Goal: Information Seeking & Learning: Learn about a topic

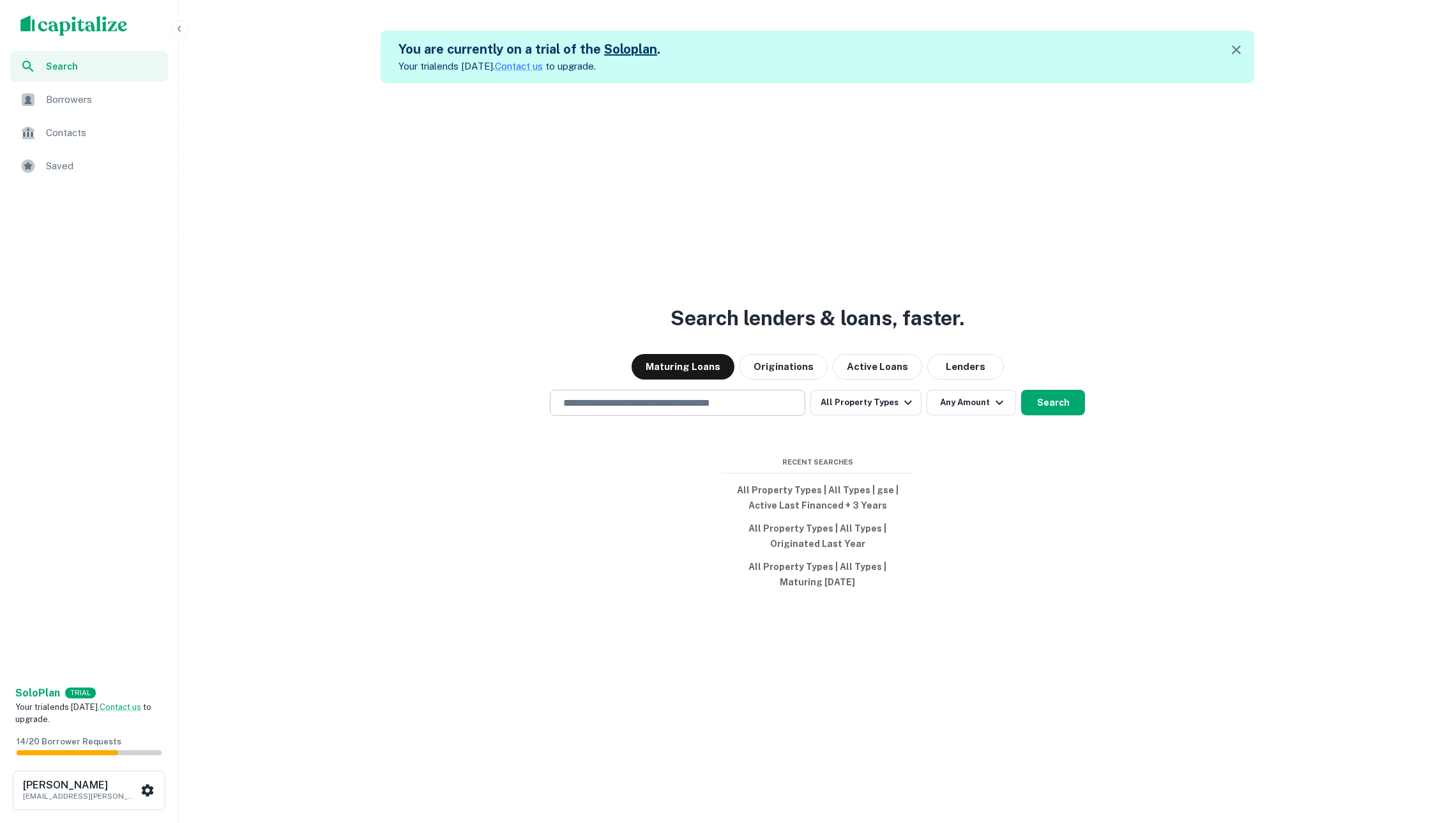
click at [681, 404] on input "text" at bounding box center [677, 403] width 244 height 15
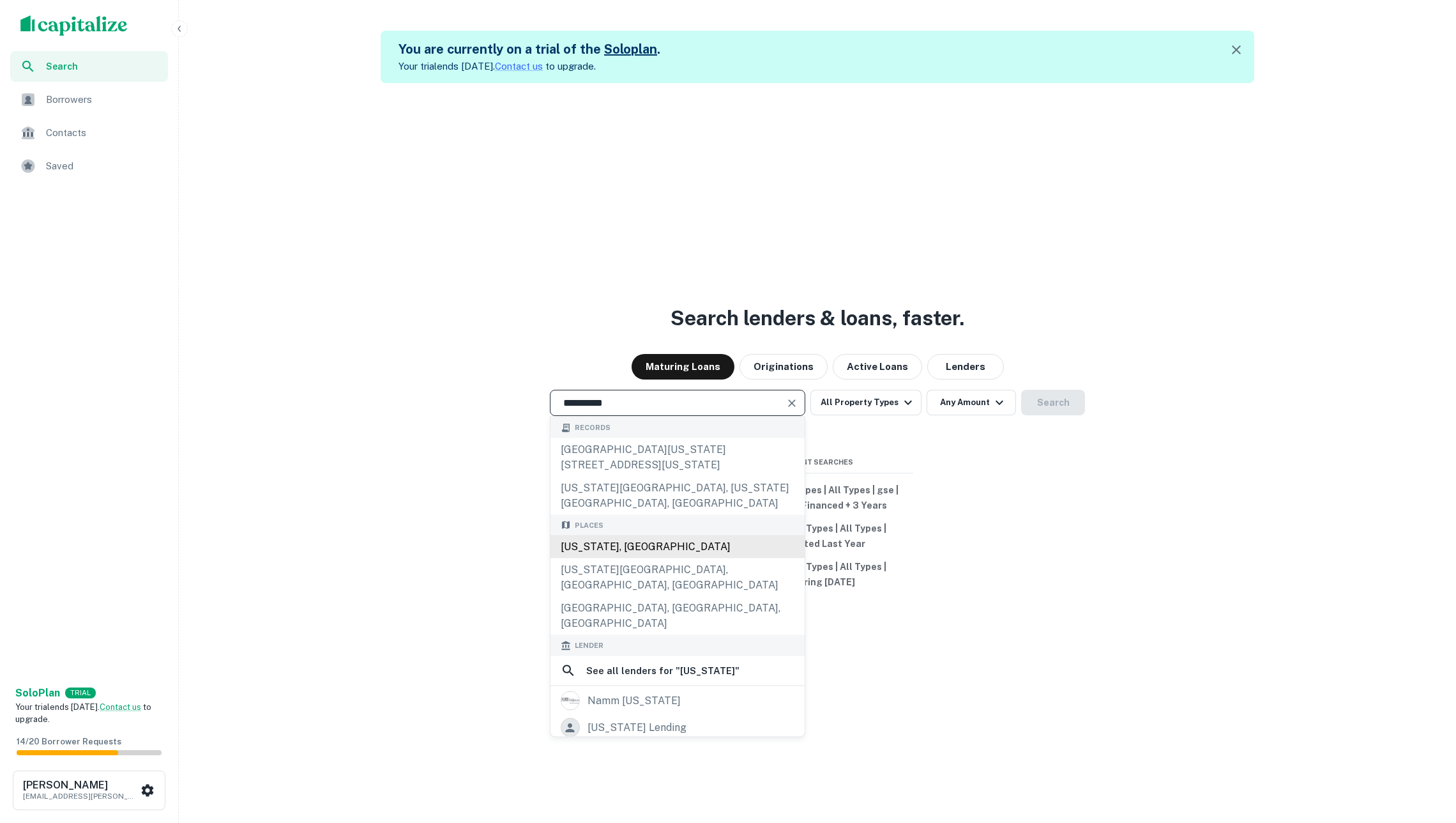
click at [640, 535] on div "[US_STATE], [GEOGRAPHIC_DATA]" at bounding box center [677, 547] width 254 height 23
type input "**********"
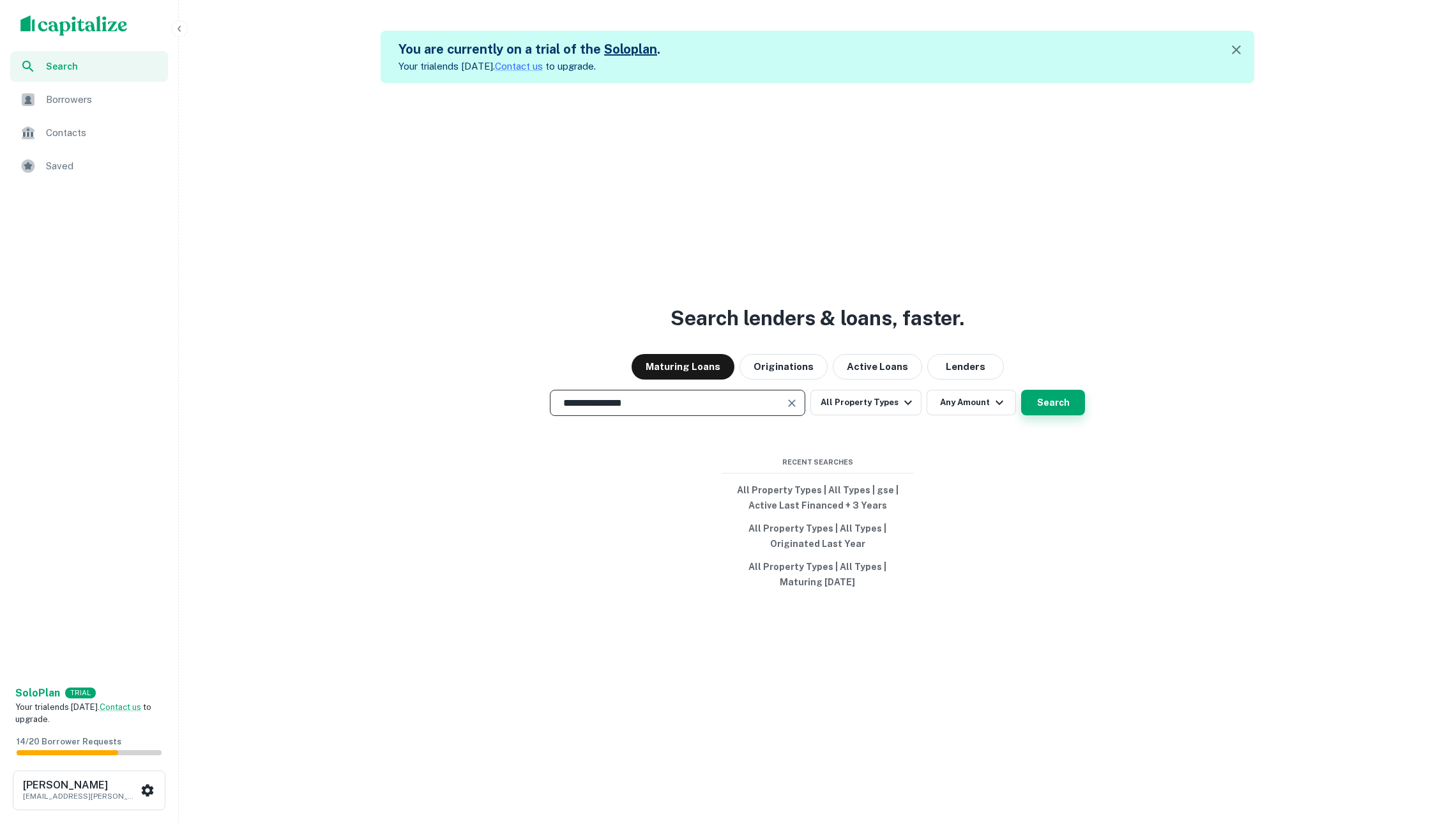
click at [1050, 410] on button "Search" at bounding box center [1053, 402] width 64 height 26
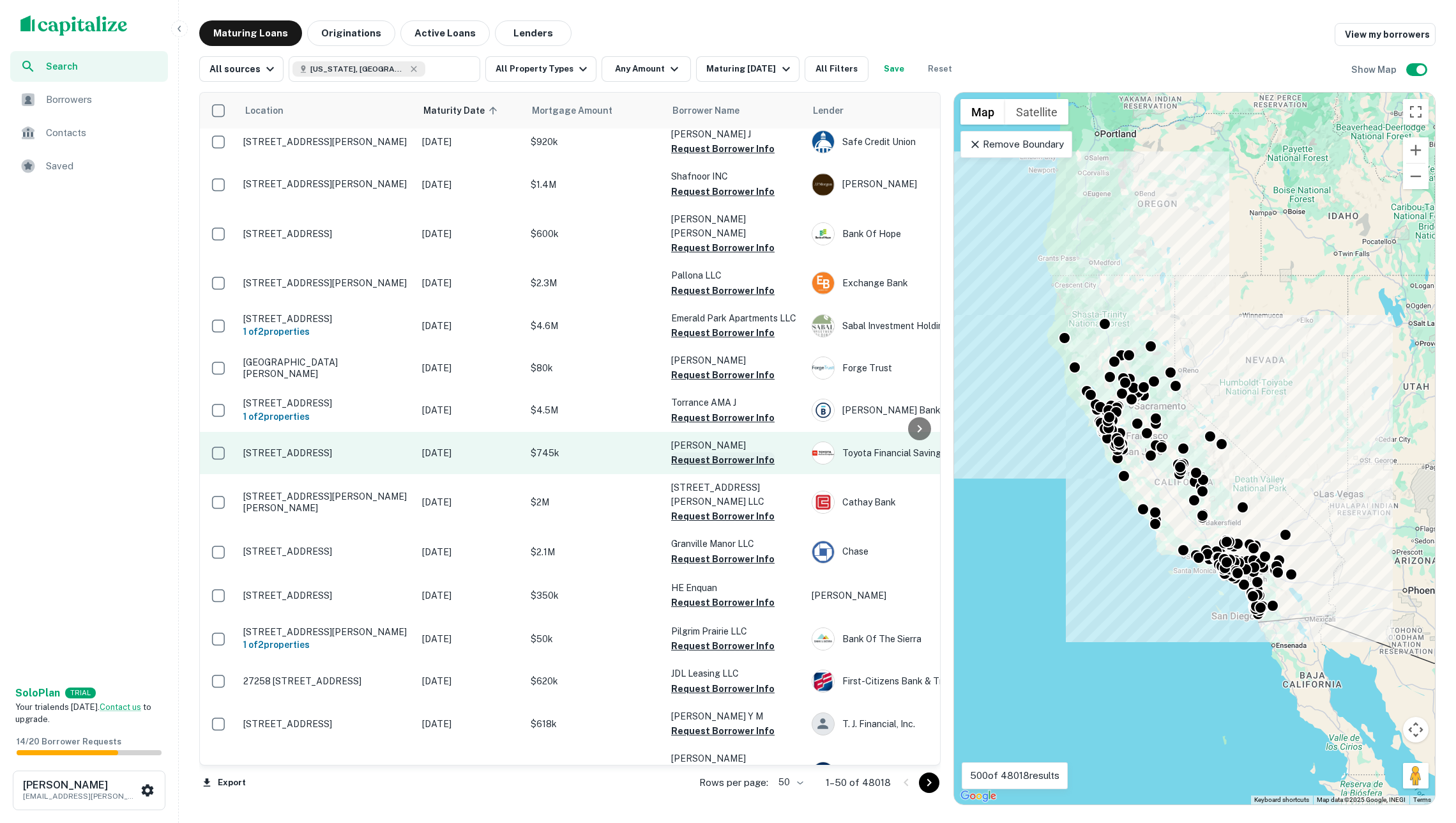
scroll to position [1114, 0]
click at [378, 451] on p "[STREET_ADDRESS]" at bounding box center [326, 456] width 166 height 12
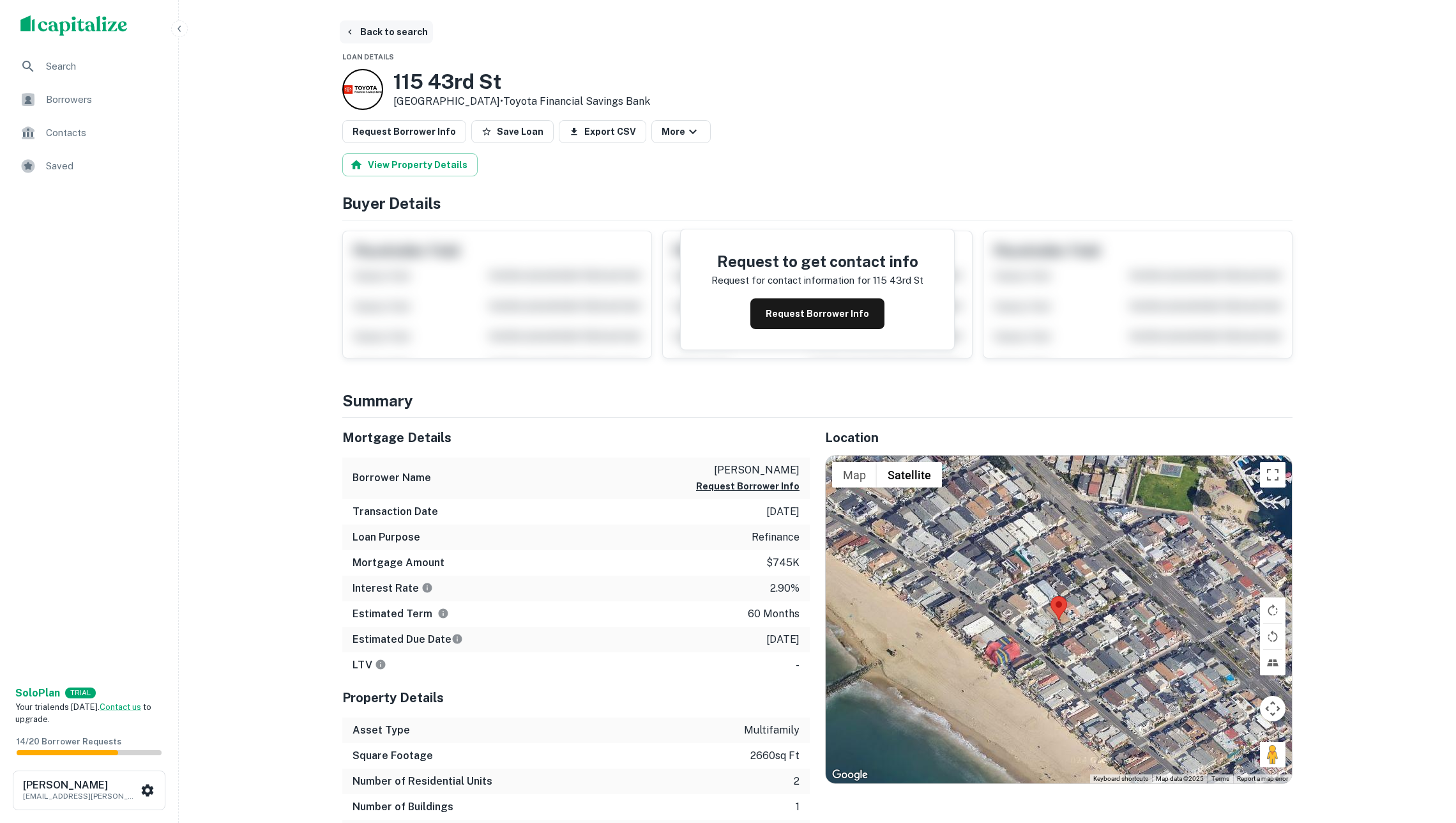
click at [389, 29] on button "Back to search" at bounding box center [386, 32] width 93 height 23
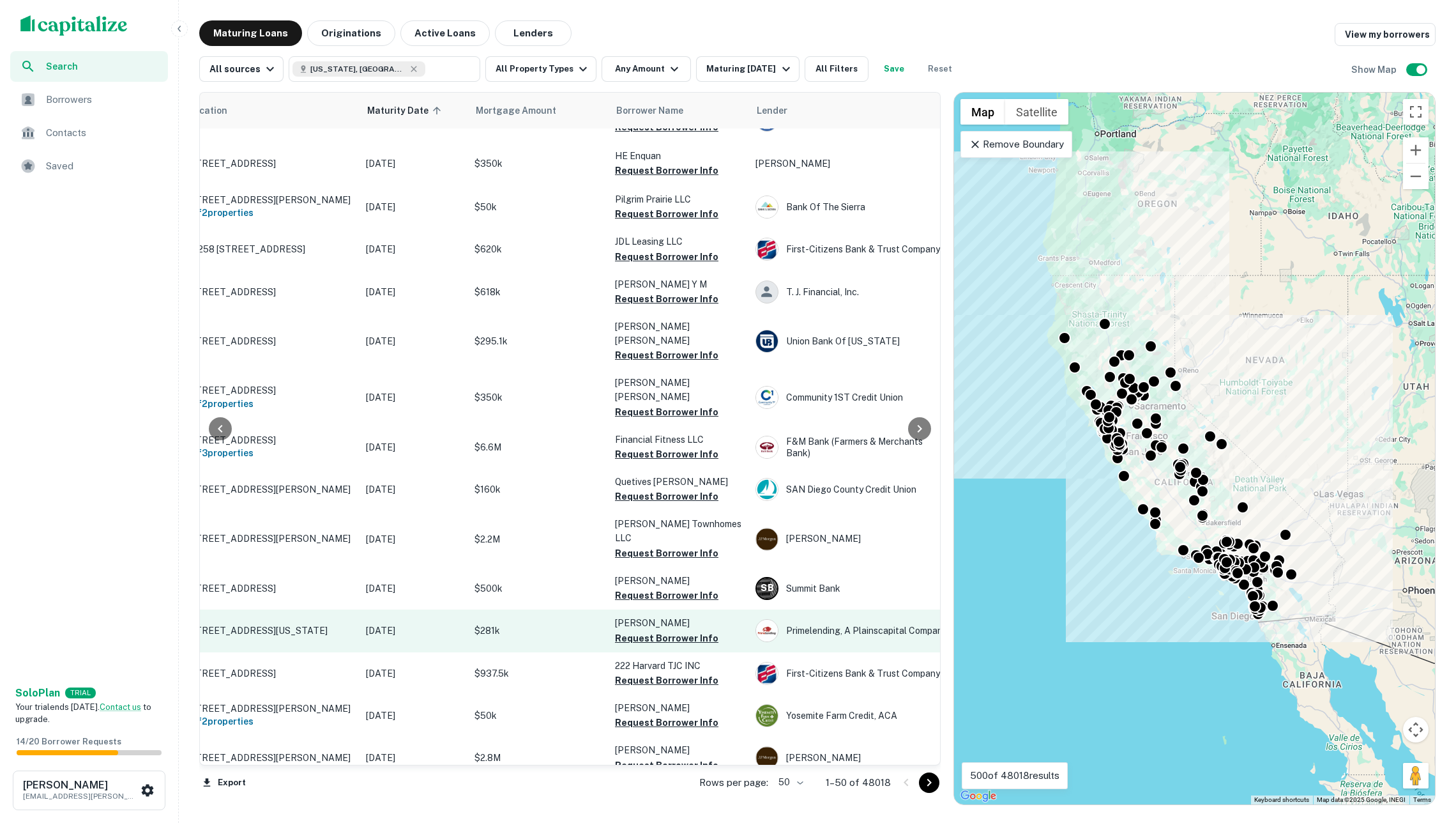
scroll to position [1548, 56]
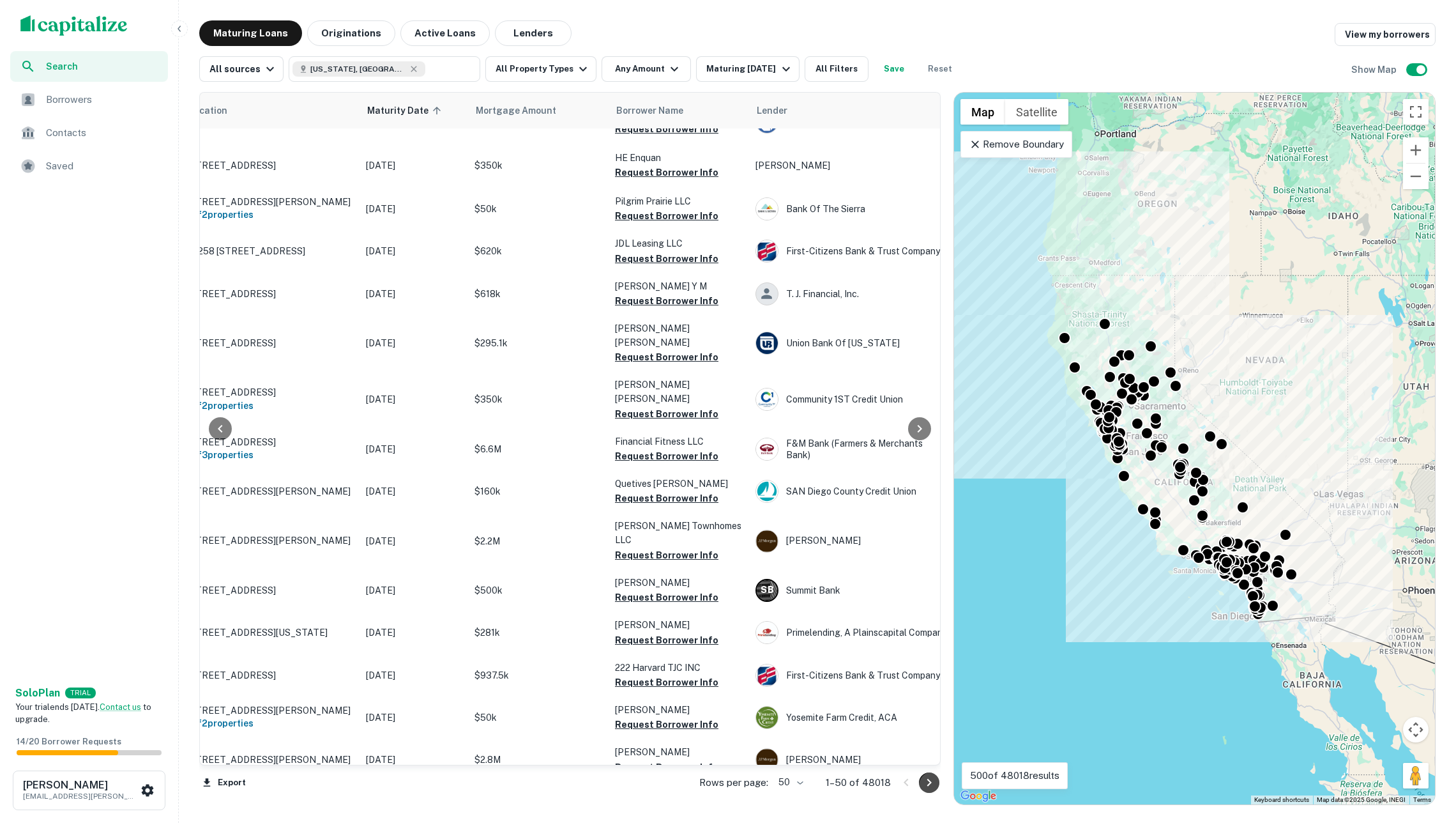
click at [925, 782] on icon "Go to next page" at bounding box center [929, 782] width 16 height 16
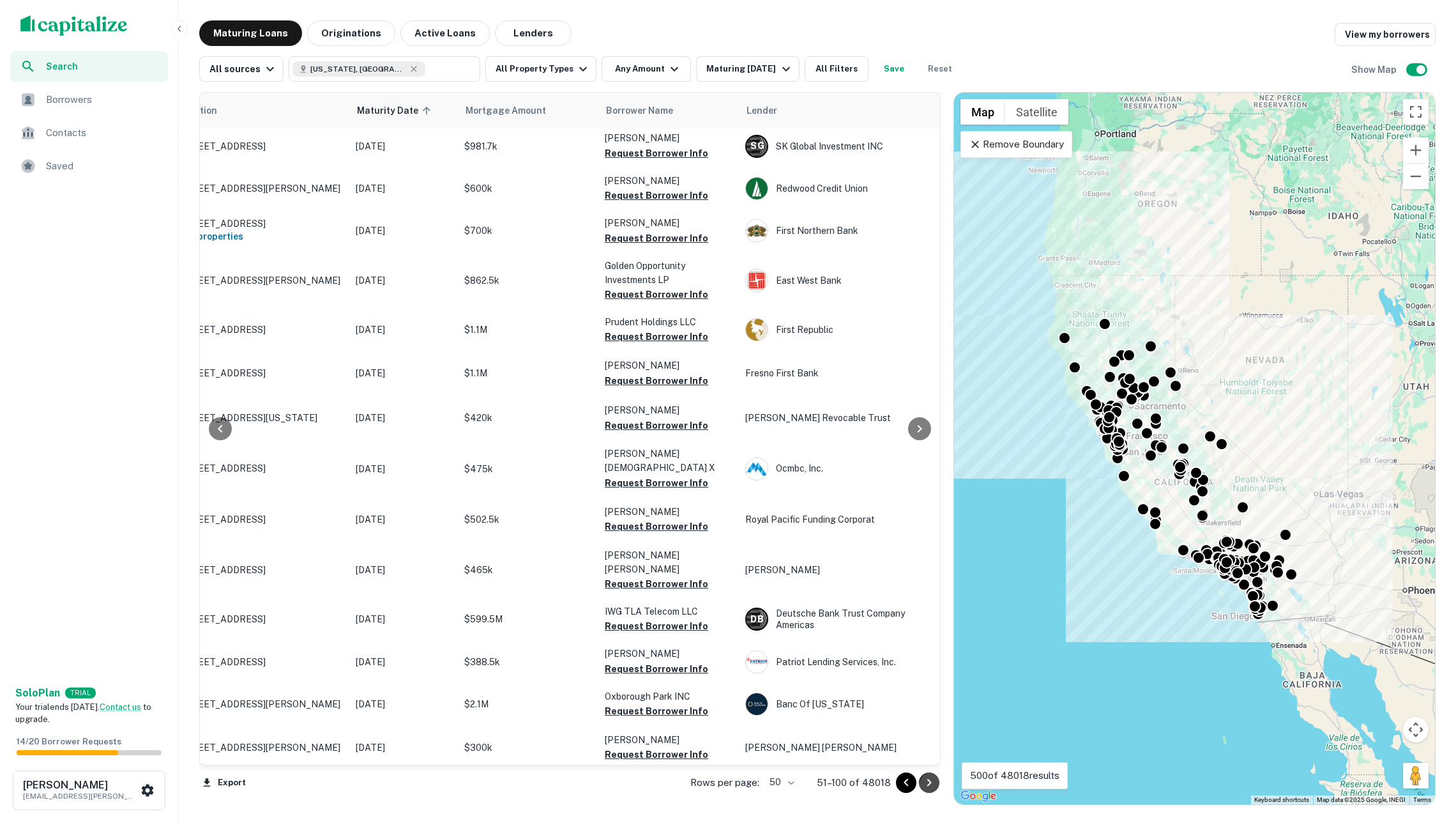
click at [927, 785] on icon "Go to next page" at bounding box center [929, 782] width 5 height 7
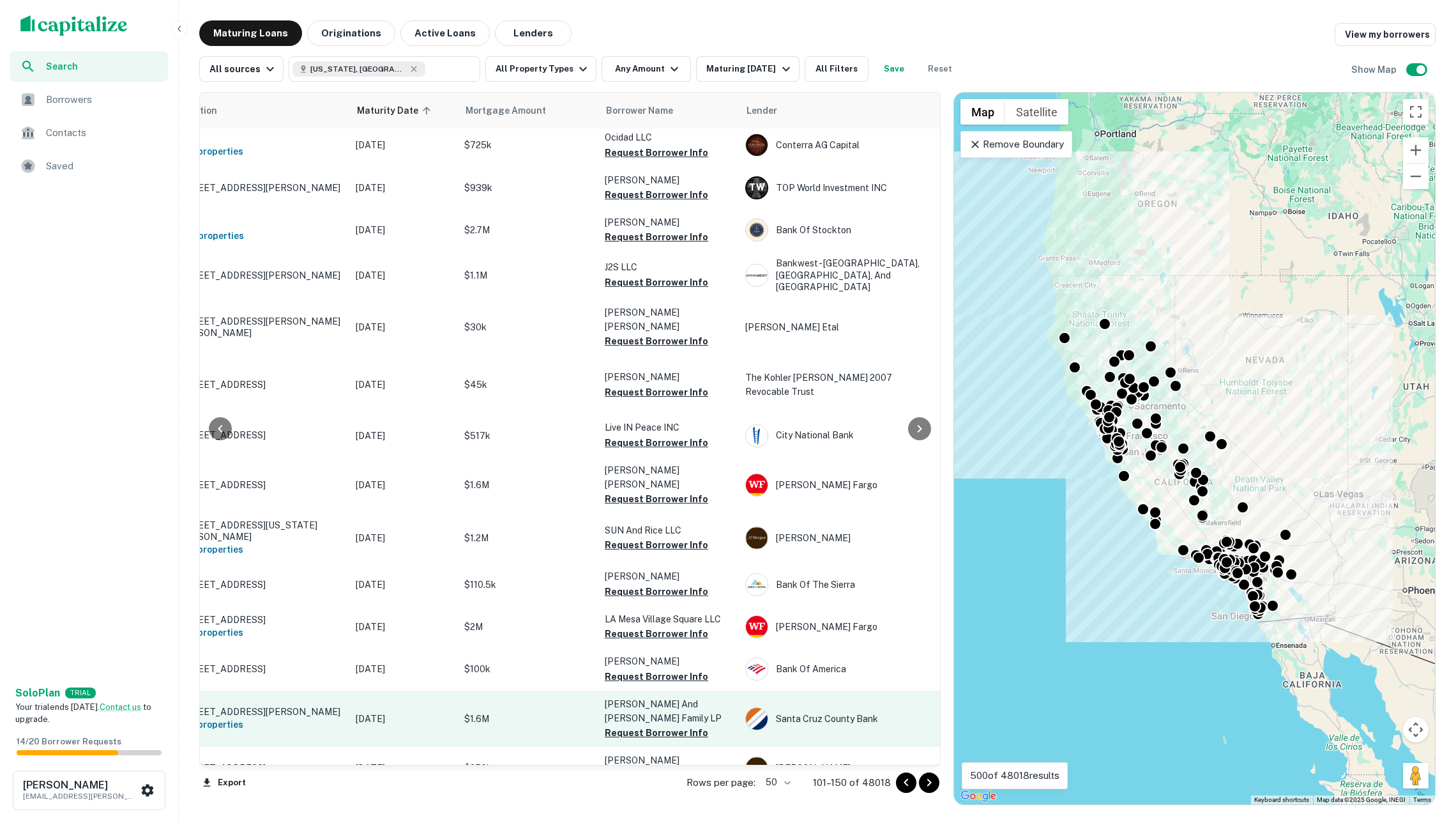
click at [532, 712] on p "$1.6M" at bounding box center [528, 719] width 127 height 14
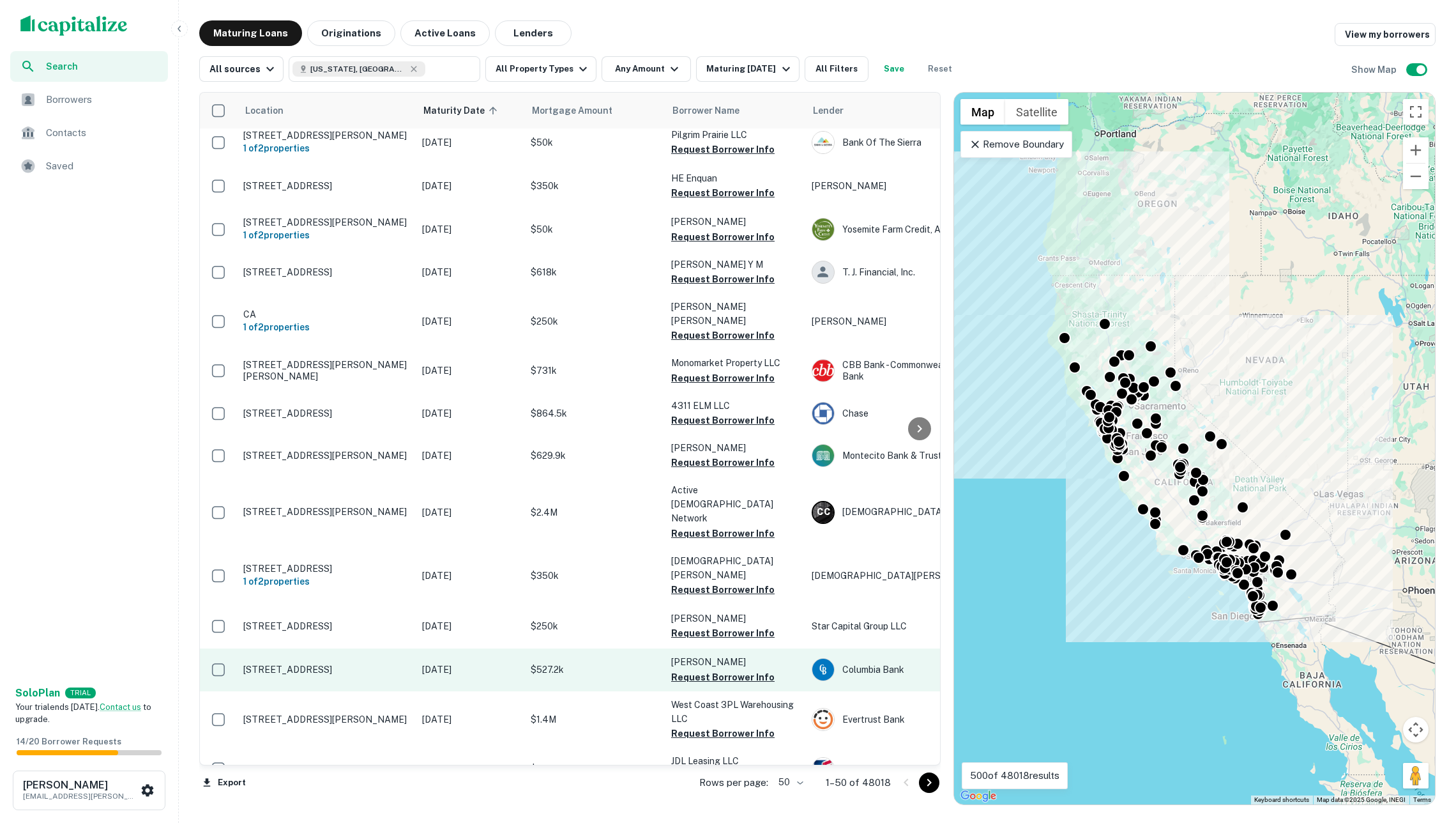
scroll to position [1568, 0]
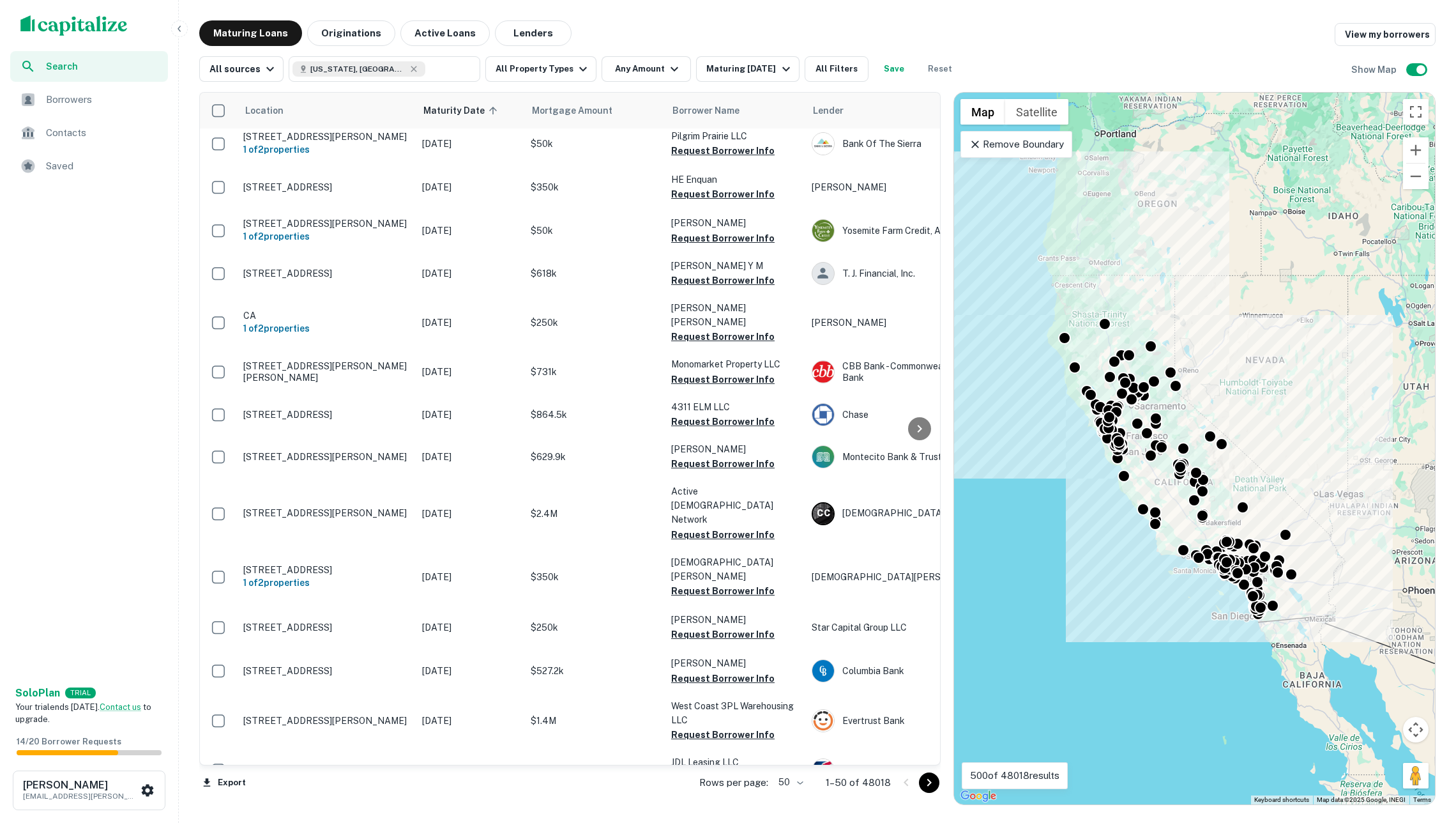
click at [926, 776] on icon "Go to next page" at bounding box center [929, 782] width 16 height 16
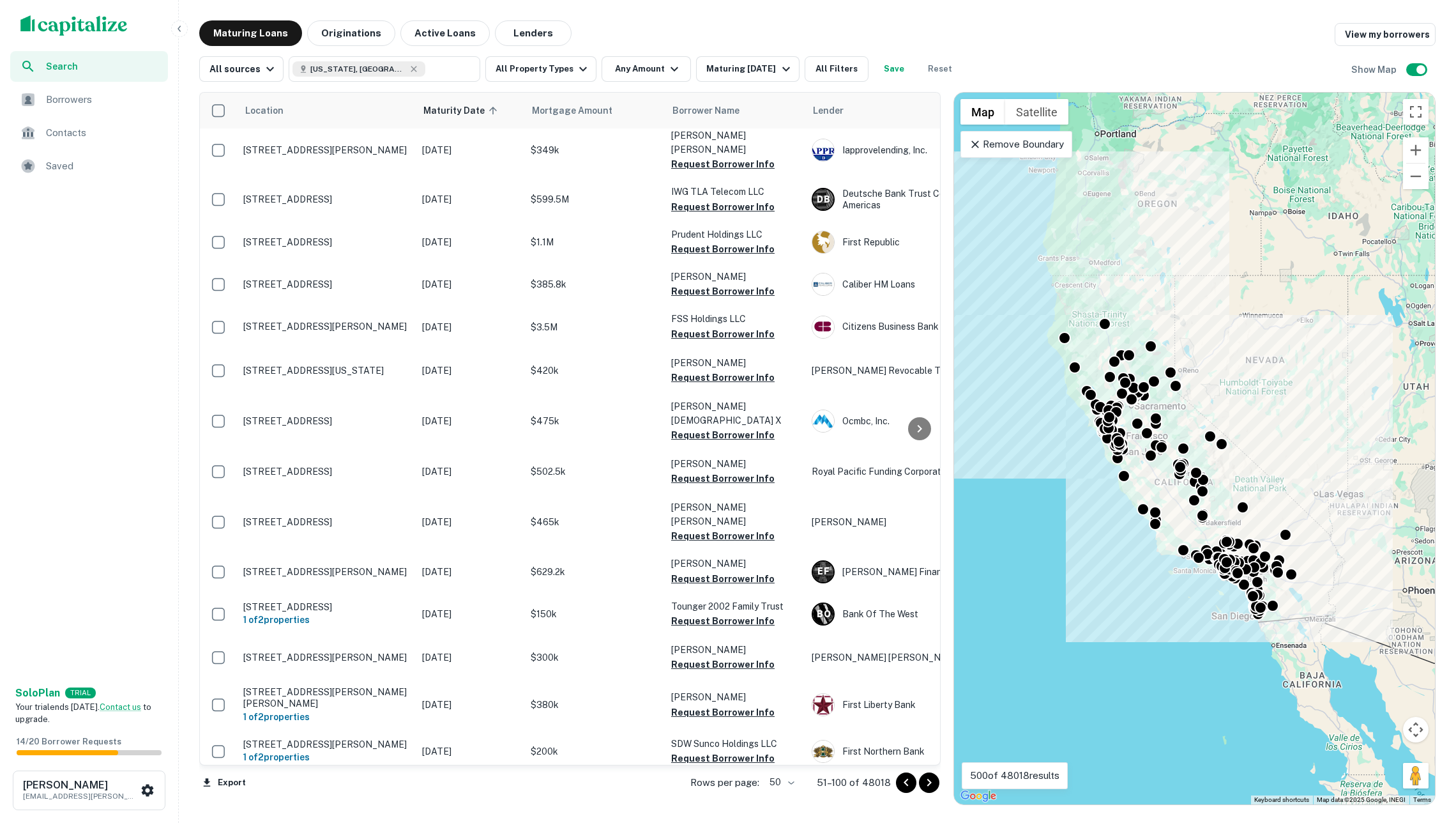
click at [361, 815] on td "[STREET_ADDRESS]" at bounding box center [326, 836] width 179 height 42
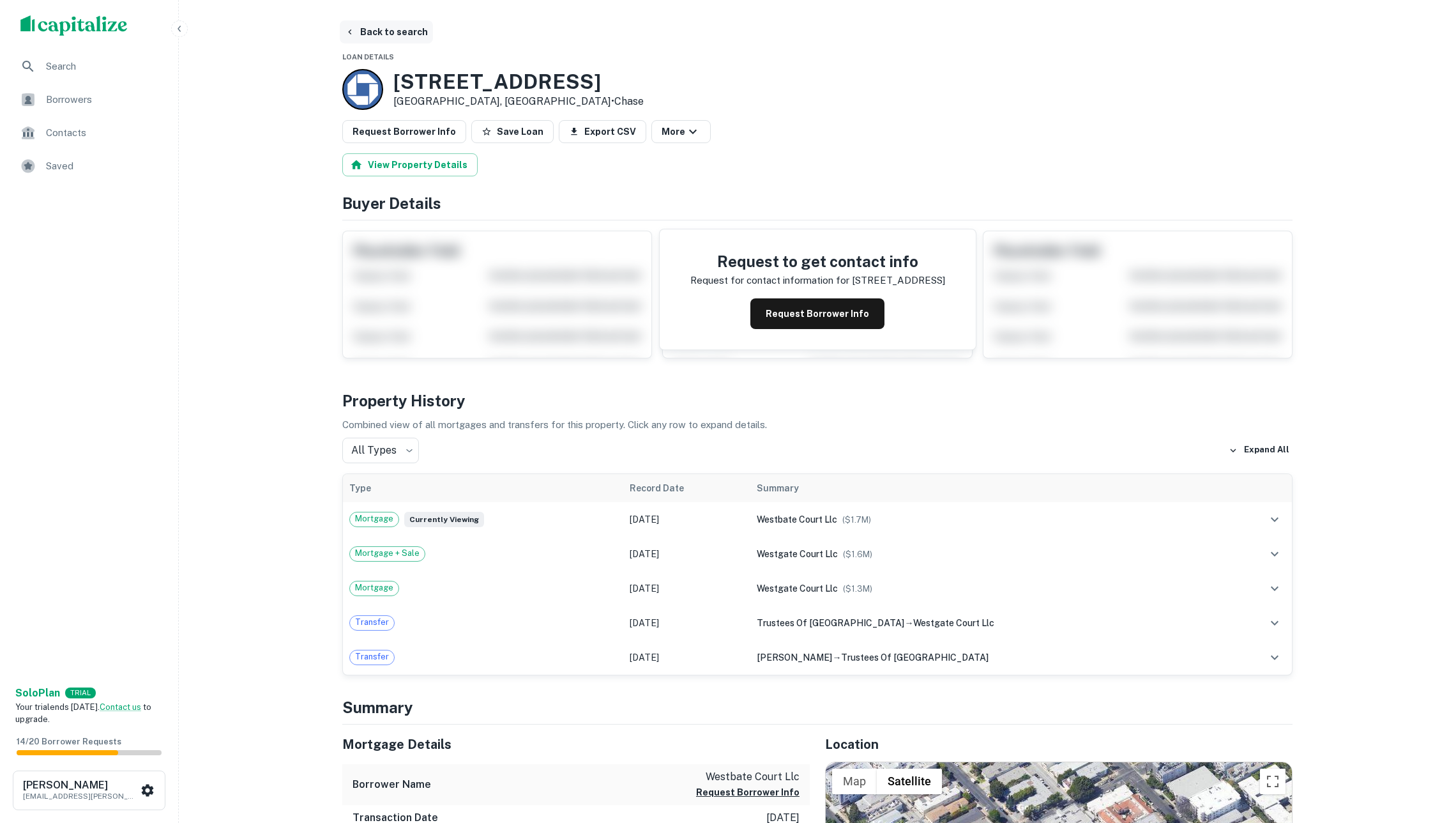
click at [376, 26] on button "Back to search" at bounding box center [386, 32] width 93 height 23
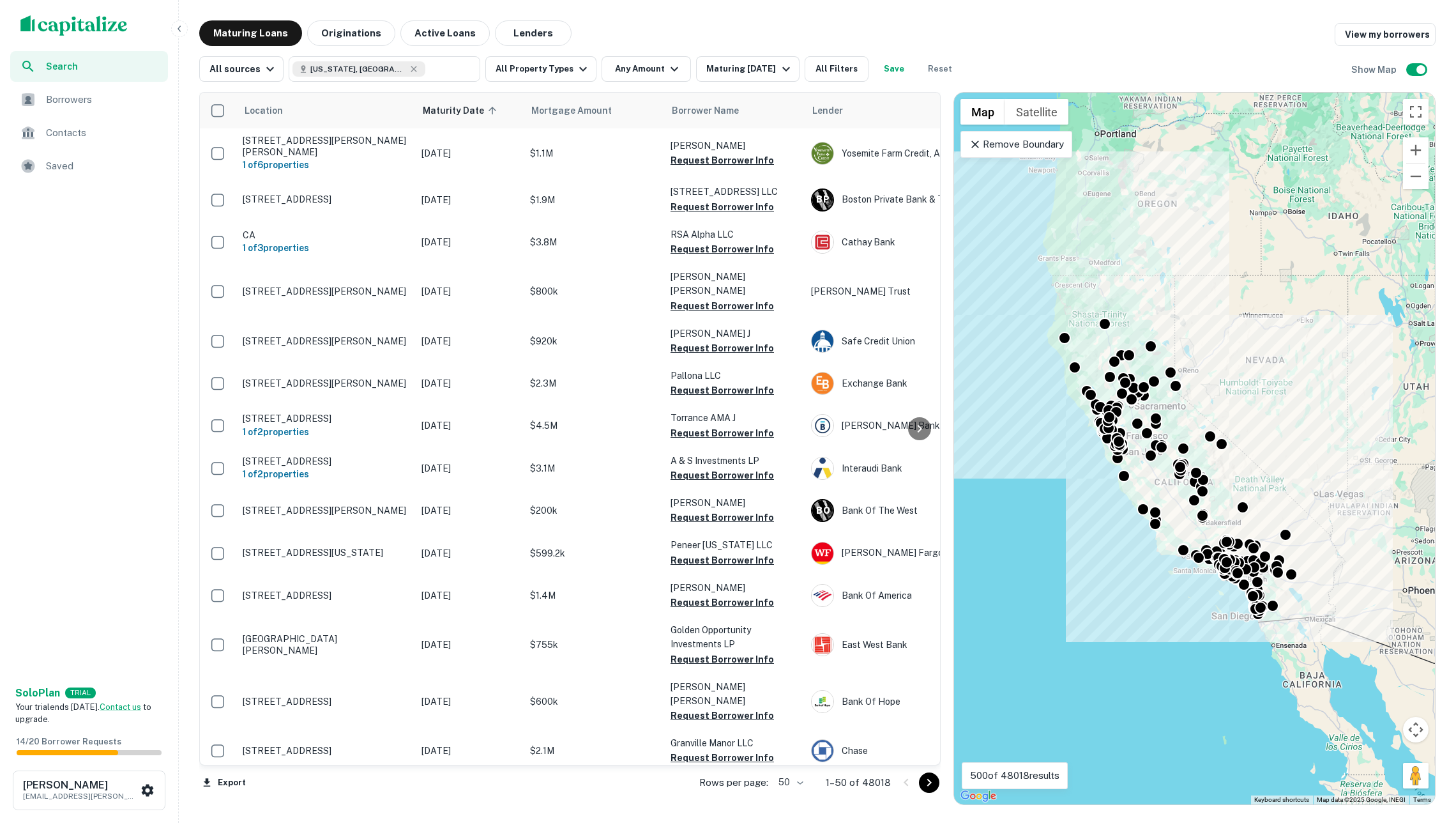
scroll to position [0, 1]
